Goal: Navigation & Orientation: Find specific page/section

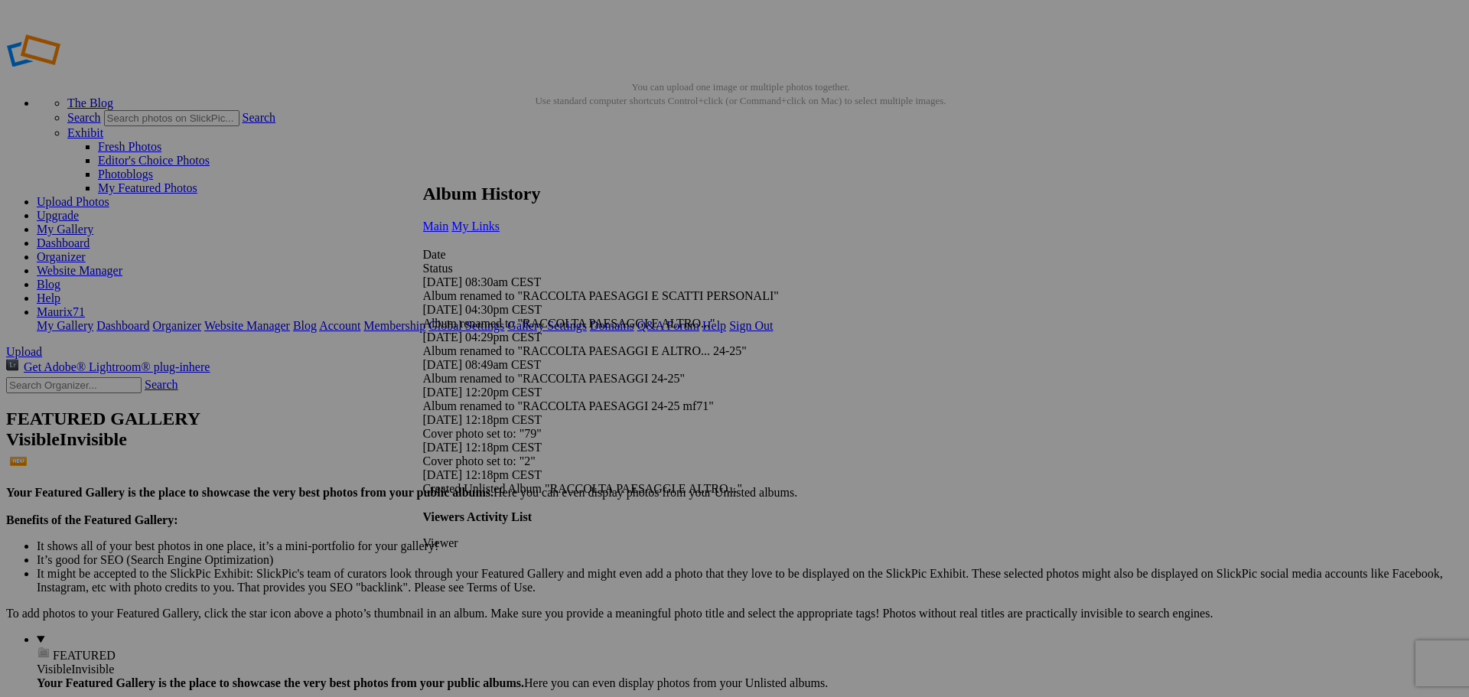
click at [500, 220] on span "My Links" at bounding box center [475, 226] width 48 height 13
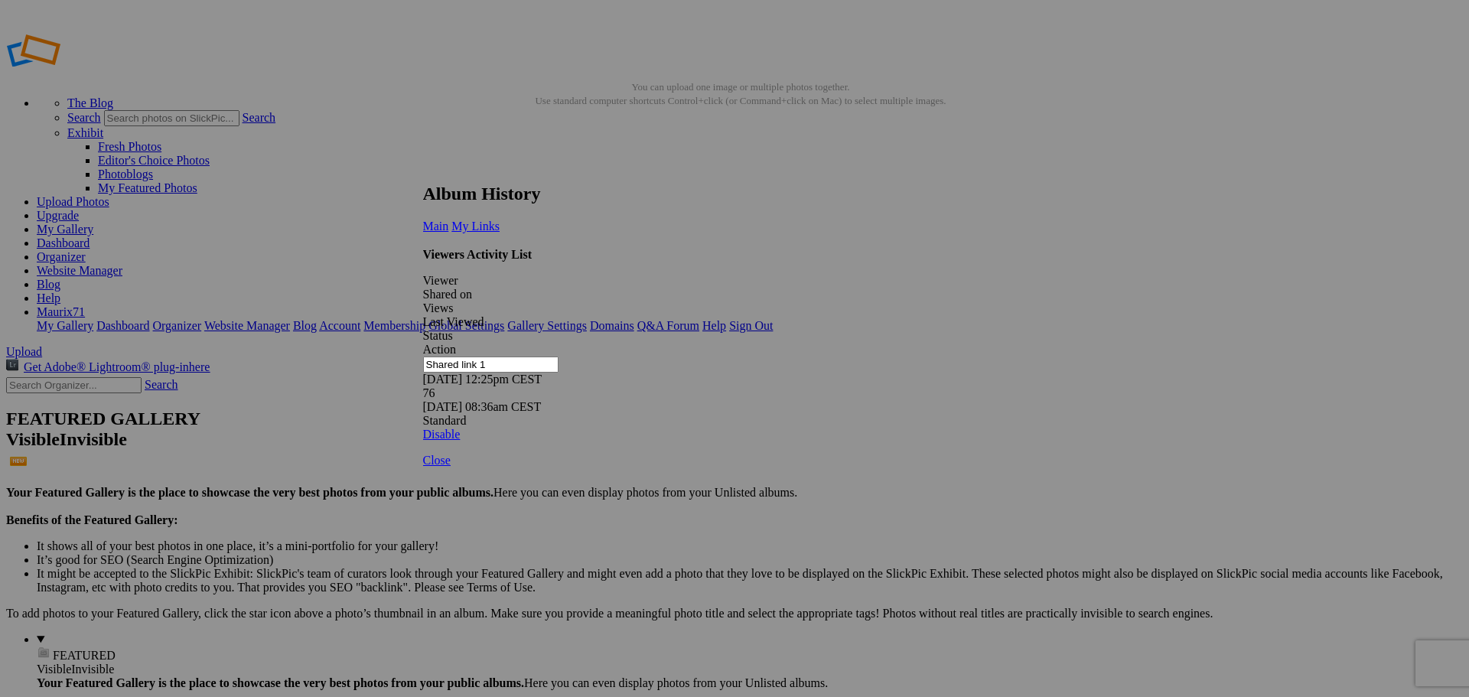
click at [423, 169] on link at bounding box center [423, 169] width 0 height 0
